Goal: Find specific page/section: Find specific page/section

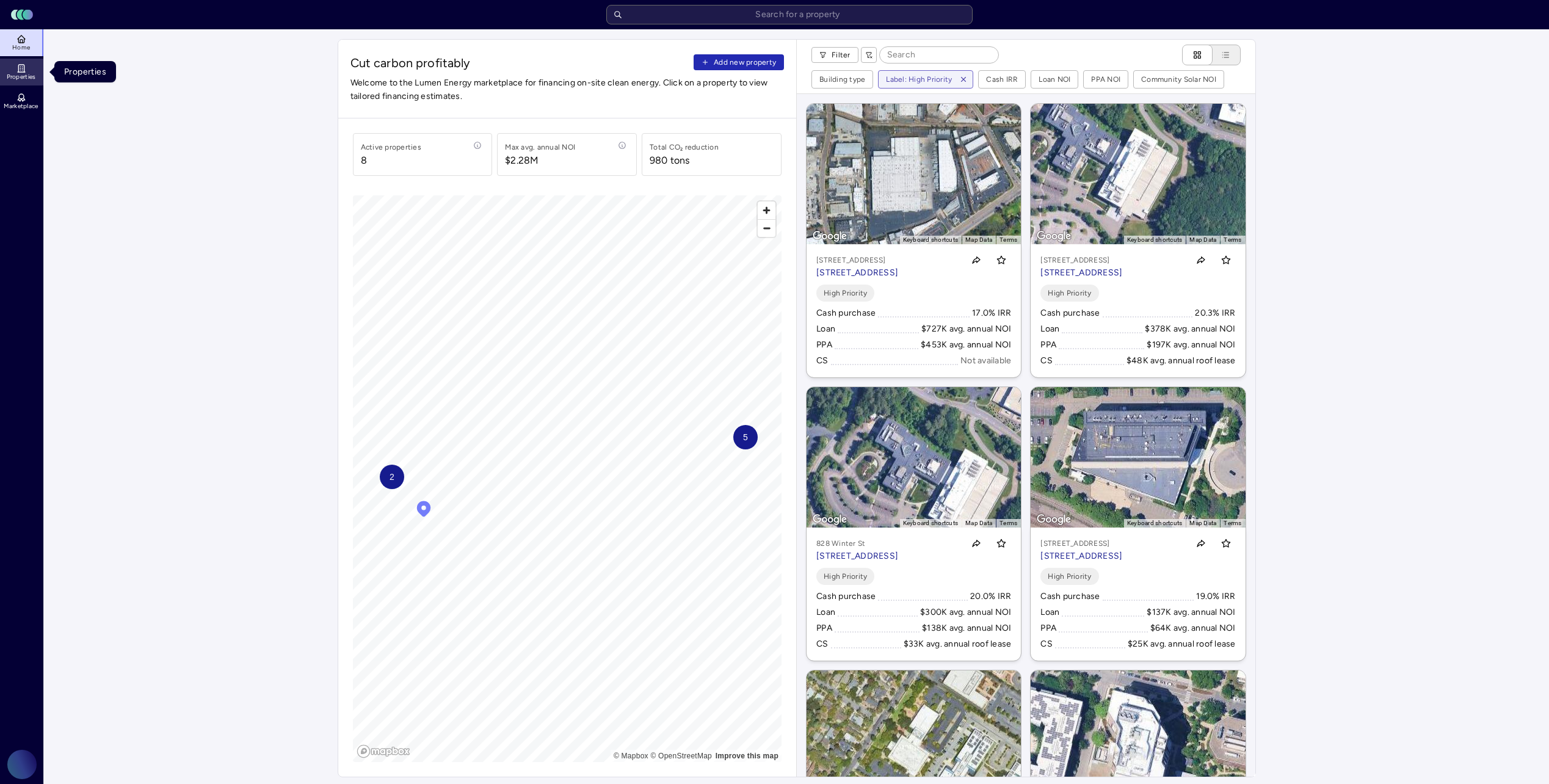
click at [27, 78] on span "Properties" at bounding box center [22, 77] width 30 height 7
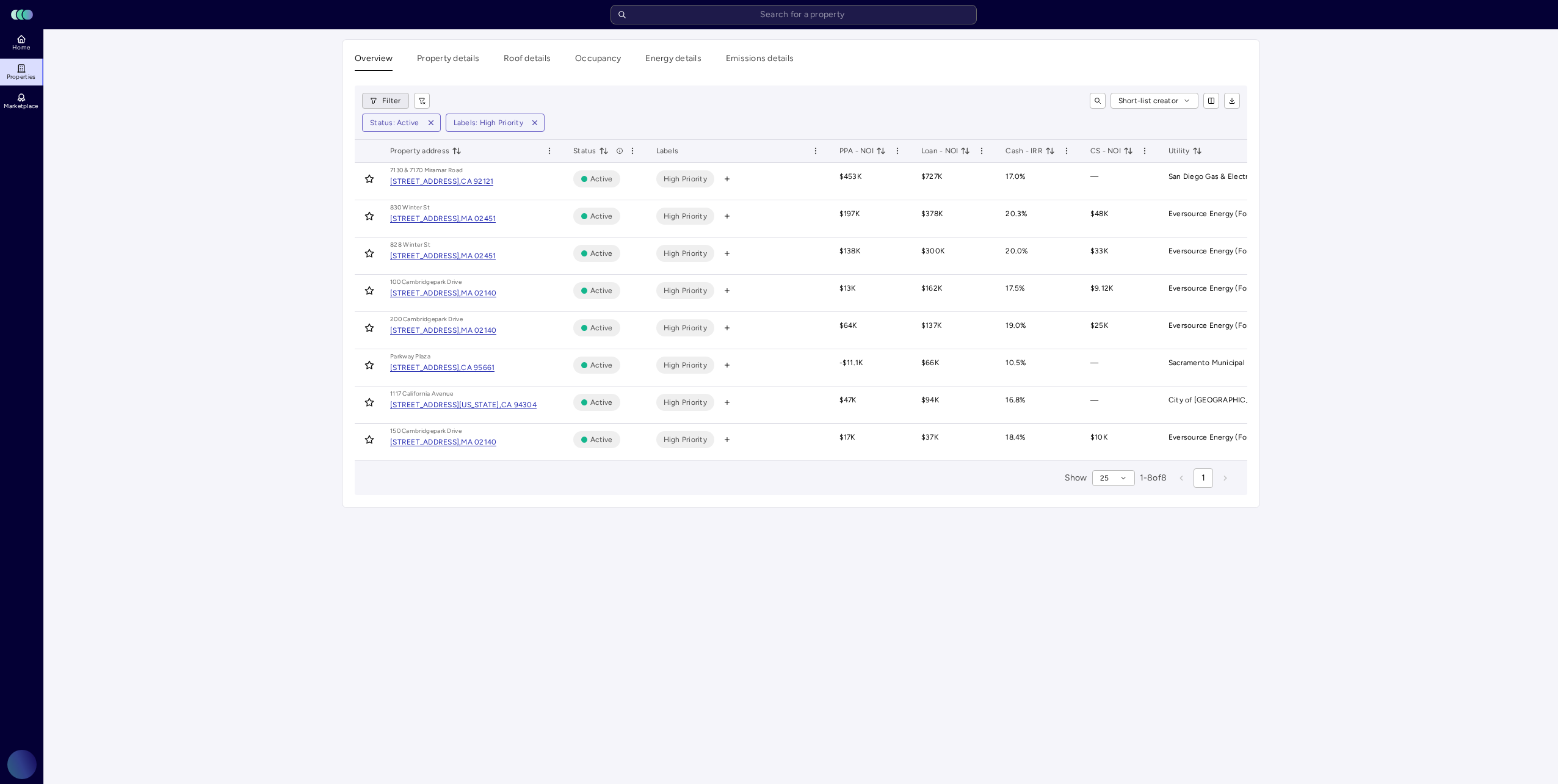
click at [392, 94] on html "Toggle Sidebar Lumen Energy Logo Home Properties Marketplace [PERSON_NAME] [PER…" at bounding box center [779, 392] width 1558 height 784
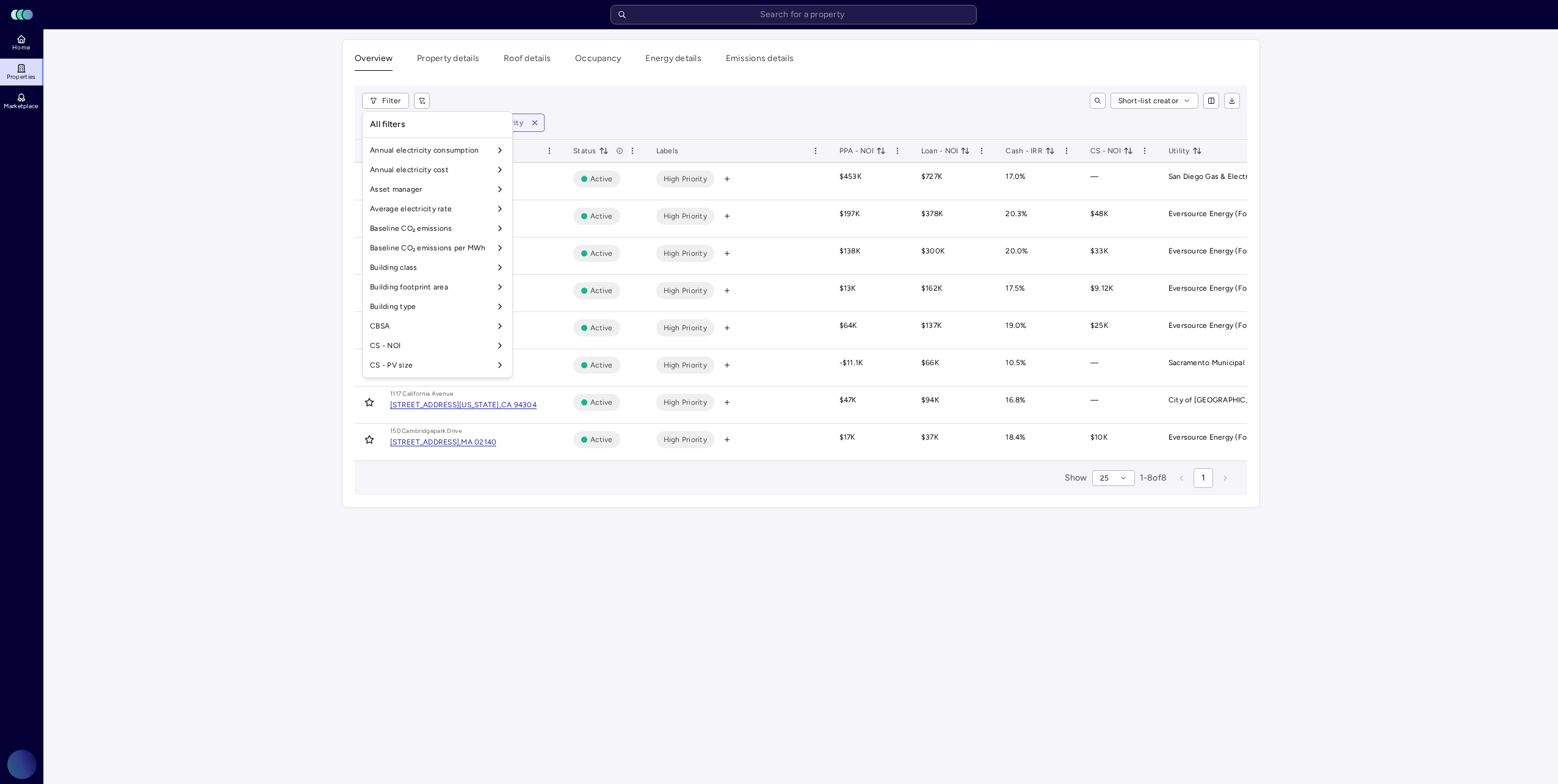
click at [1111, 490] on html "Toggle Sidebar Lumen Energy Logo Home Properties Marketplace [PERSON_NAME] [PER…" at bounding box center [779, 392] width 1558 height 784
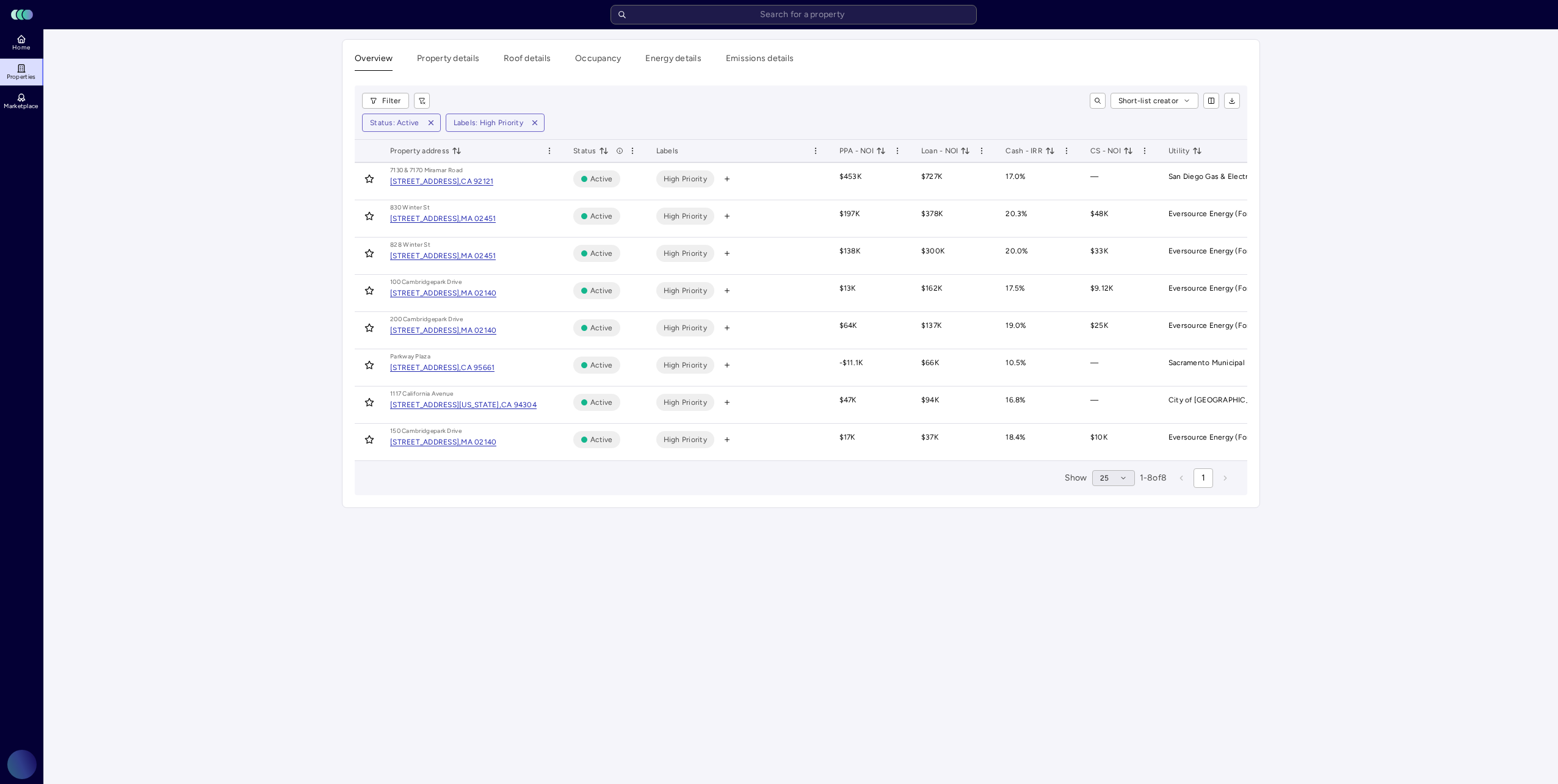
click at [1112, 486] on button "25" at bounding box center [1113, 478] width 43 height 16
click at [1118, 549] on div "50" at bounding box center [1109, 550] width 43 height 20
click at [400, 93] on html "Toggle Sidebar Lumen Energy Logo Home Properties Marketplace [PERSON_NAME] [PER…" at bounding box center [779, 392] width 1558 height 784
